Goal: Task Accomplishment & Management: Use online tool/utility

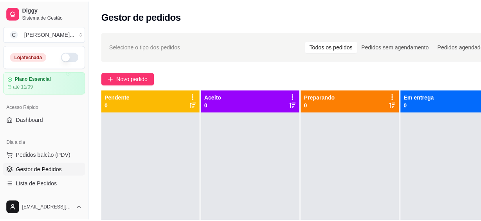
scroll to position [71, 0]
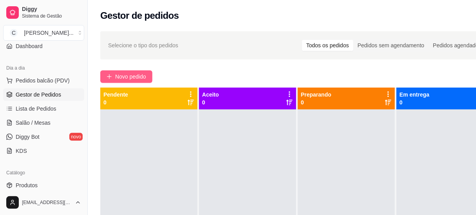
click at [133, 75] on span "Novo pedido" at bounding box center [130, 76] width 31 height 9
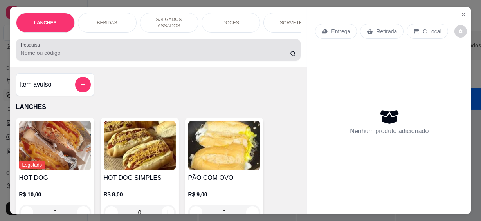
click at [76, 50] on input "Pesquisa" at bounding box center [155, 53] width 269 height 8
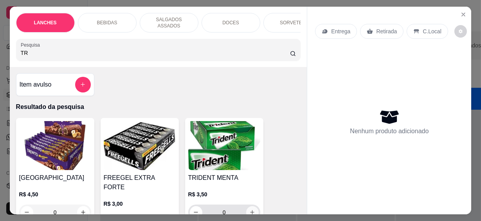
type input "TR"
click at [250, 210] on icon "increase-product-quantity" at bounding box center [253, 213] width 6 height 6
type input "1"
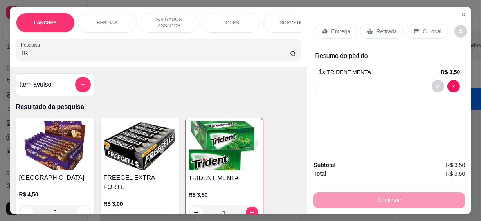
click at [418, 29] on div "C.Local" at bounding box center [427, 31] width 41 height 15
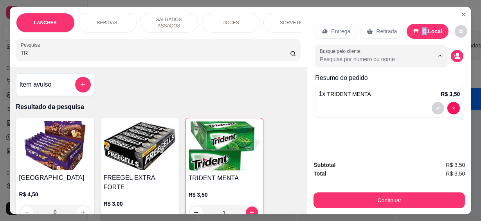
drag, startPoint x: 418, startPoint y: 29, endPoint x: 392, endPoint y: 57, distance: 38.3
click at [392, 57] on input "Busque pelo cliente" at bounding box center [370, 59] width 101 height 8
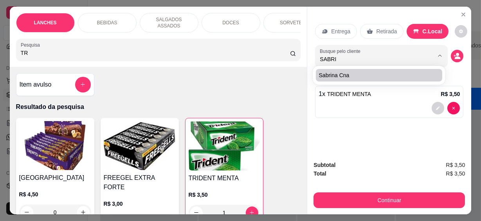
type input "SABRI"
click at [391, 83] on div "Sabrina cna" at bounding box center [379, 75] width 133 height 19
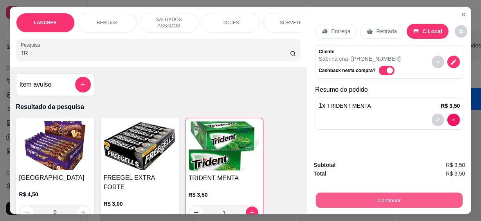
click at [401, 197] on button "Continuar" at bounding box center [389, 200] width 147 height 15
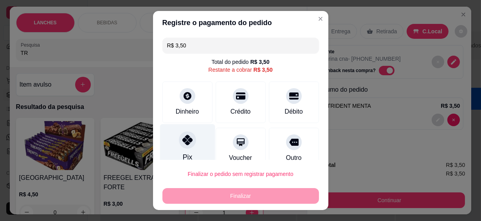
scroll to position [59, 0]
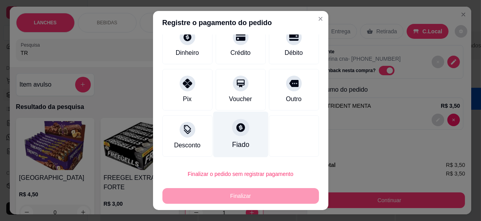
click at [220, 135] on div "Fiado" at bounding box center [240, 135] width 55 height 46
type input "R$ 0,00"
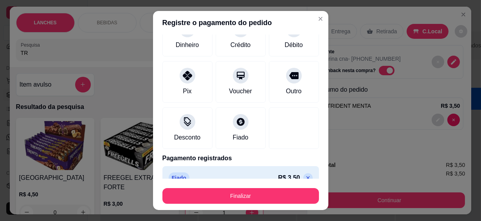
scroll to position [51, 0]
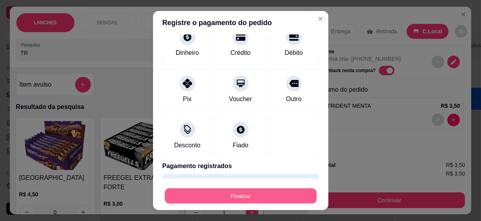
click at [241, 197] on button "Finalizar" at bounding box center [241, 195] width 152 height 15
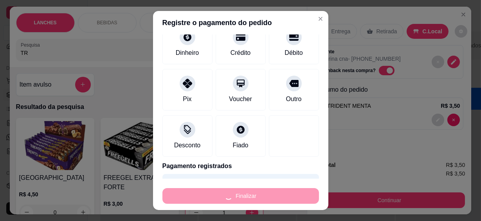
type input "0"
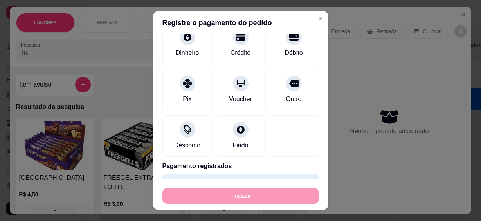
type input "-R$ 3,50"
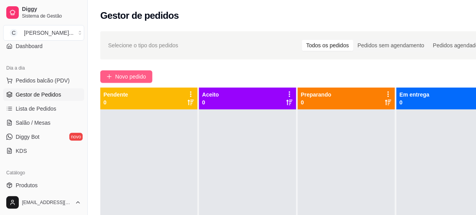
click at [117, 76] on span "Novo pedido" at bounding box center [130, 76] width 31 height 9
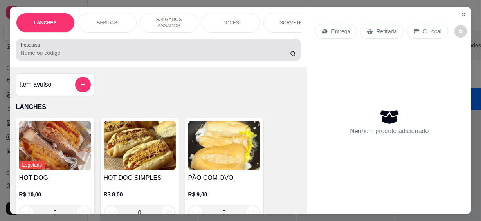
click at [68, 52] on input "Pesquisa" at bounding box center [155, 53] width 269 height 8
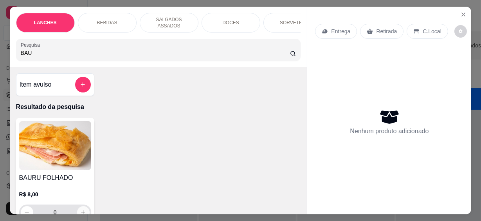
type input "BAU"
click at [80, 210] on icon "increase-product-quantity" at bounding box center [83, 212] width 6 height 6
type input "1"
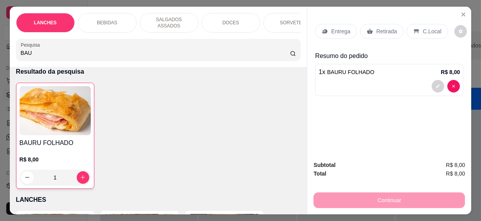
scroll to position [71, 0]
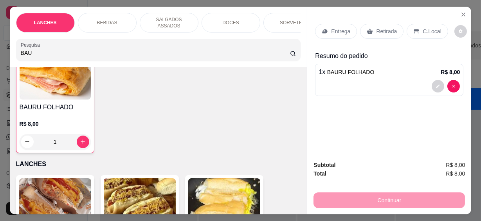
click at [282, 50] on input "BAU" at bounding box center [155, 53] width 269 height 8
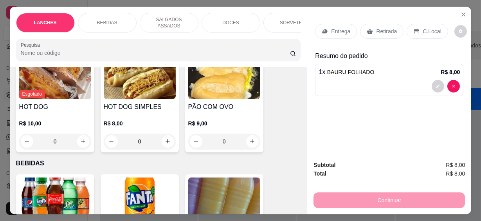
scroll to position [0, 0]
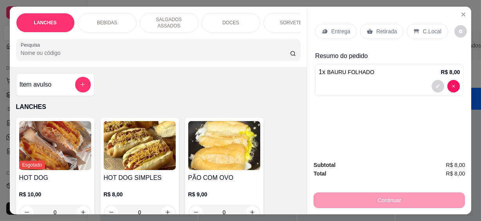
click at [246, 50] on input "Pesquisa" at bounding box center [155, 53] width 269 height 8
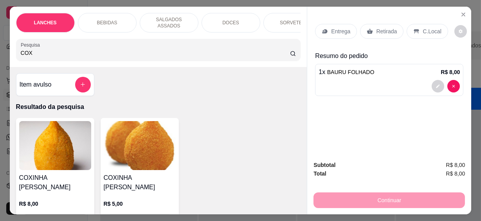
type input "COX"
click at [81, 215] on icon "increase-product-quantity" at bounding box center [83, 222] width 6 height 6
type input "1"
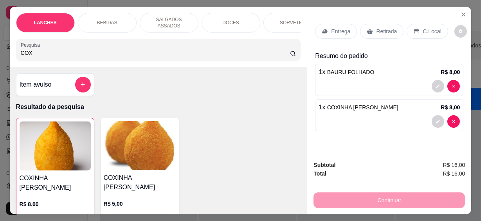
click at [282, 49] on input "COX" at bounding box center [155, 53] width 269 height 8
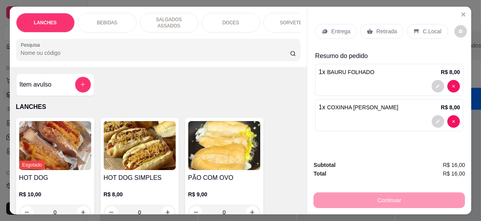
click at [261, 49] on input "Pesquisa" at bounding box center [155, 53] width 269 height 8
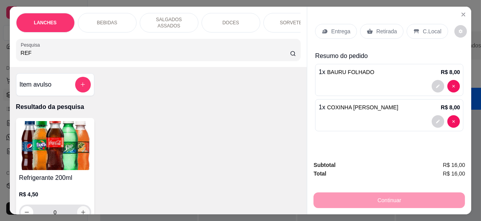
type input "REF"
click at [80, 210] on icon "increase-product-quantity" at bounding box center [83, 213] width 6 height 6
type input "1"
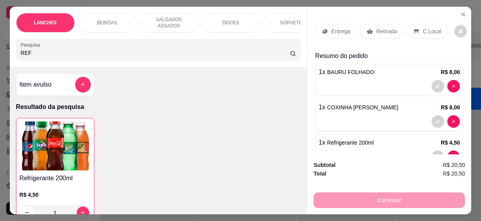
click at [364, 139] on span "Refrigerante 200ml" at bounding box center [350, 142] width 47 height 6
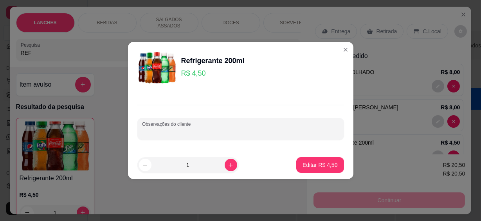
click at [290, 133] on input "Observações do cliente" at bounding box center [240, 132] width 197 height 8
type input "COCA"
click at [311, 166] on p "Editar R$ 4,50" at bounding box center [320, 165] width 35 height 8
type input "0"
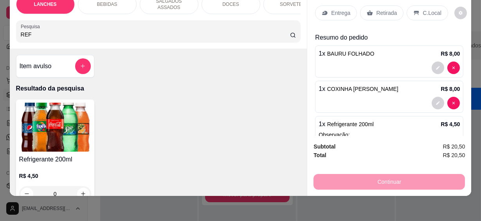
click at [416, 9] on div "C.Local" at bounding box center [427, 12] width 41 height 15
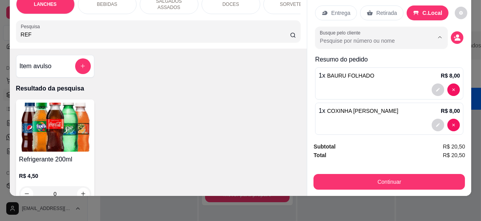
click at [403, 38] on input "Busque pelo cliente" at bounding box center [370, 41] width 101 height 8
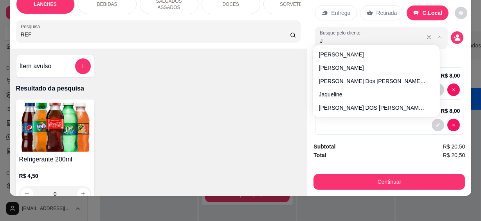
type input "[PERSON_NAME]"
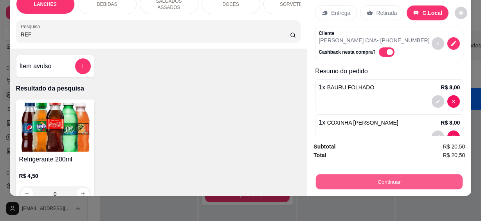
click at [407, 175] on button "Continuar" at bounding box center [389, 181] width 147 height 15
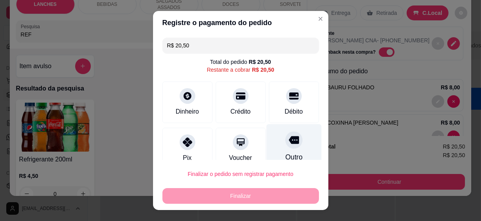
scroll to position [59, 0]
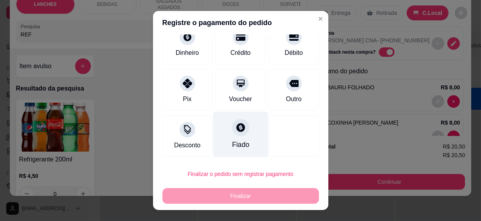
click at [235, 141] on div "Fiado" at bounding box center [240, 144] width 17 height 10
type input "R$ 0,00"
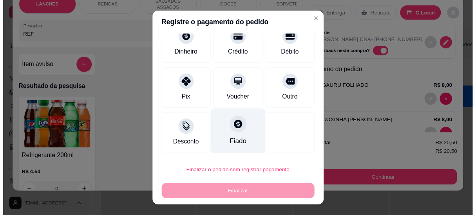
scroll to position [51, 0]
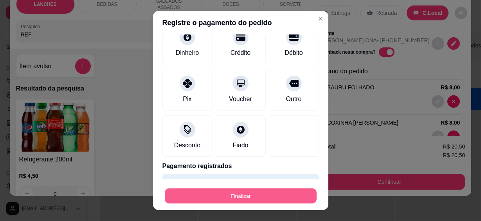
click at [251, 196] on button "Finalizar" at bounding box center [241, 195] width 152 height 15
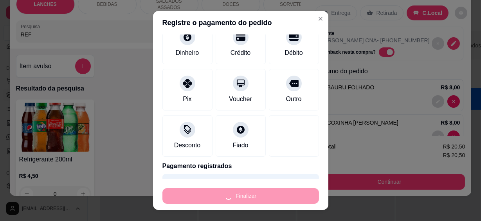
type input "0"
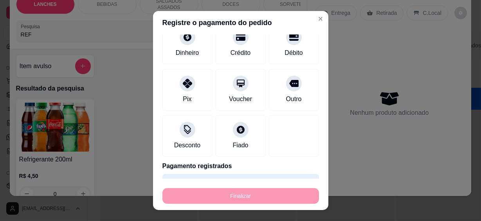
type input "-R$ 20,50"
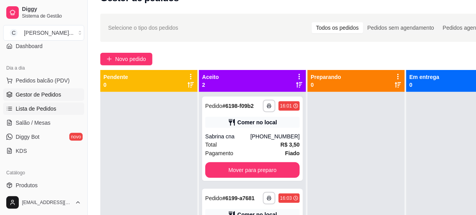
click at [63, 110] on link "Lista de Pedidos" at bounding box center [43, 109] width 81 height 13
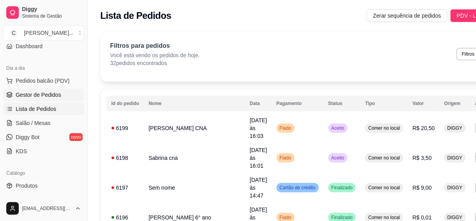
click at [19, 95] on span "Gestor de Pedidos" at bounding box center [38, 95] width 45 height 8
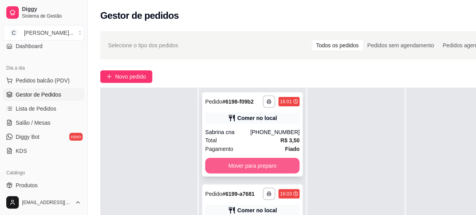
scroll to position [71, 0]
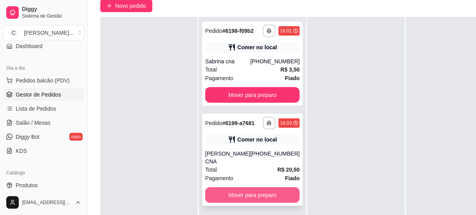
click at [237, 188] on button "Mover para preparo" at bounding box center [252, 196] width 94 height 16
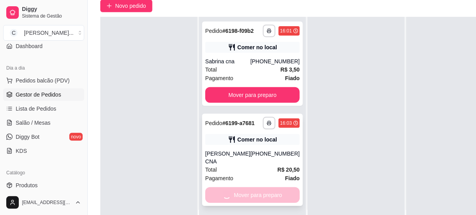
scroll to position [22, 0]
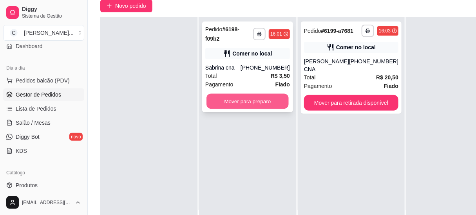
click at [252, 94] on button "Mover para preparo" at bounding box center [247, 101] width 82 height 15
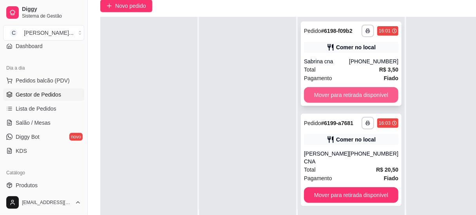
click at [376, 97] on button "Mover para retirada disponível" at bounding box center [351, 95] width 94 height 16
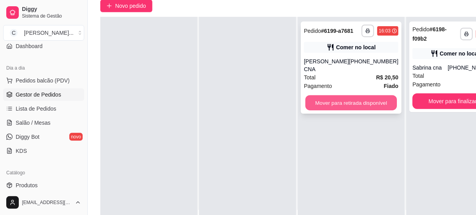
click at [353, 99] on button "Mover para retirada disponível" at bounding box center [352, 103] width 92 height 15
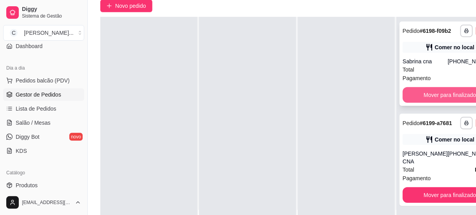
click at [465, 92] on button "Mover para finalizado" at bounding box center [450, 95] width 94 height 16
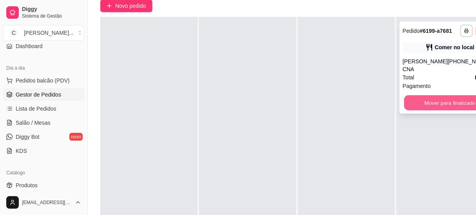
click at [438, 99] on button "Mover para finalizado" at bounding box center [450, 103] width 92 height 15
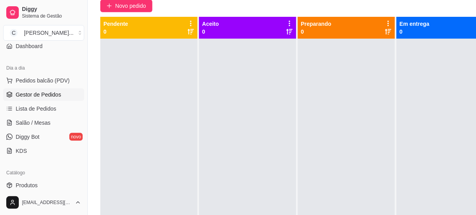
scroll to position [0, 0]
